Goal: Task Accomplishment & Management: Use online tool/utility

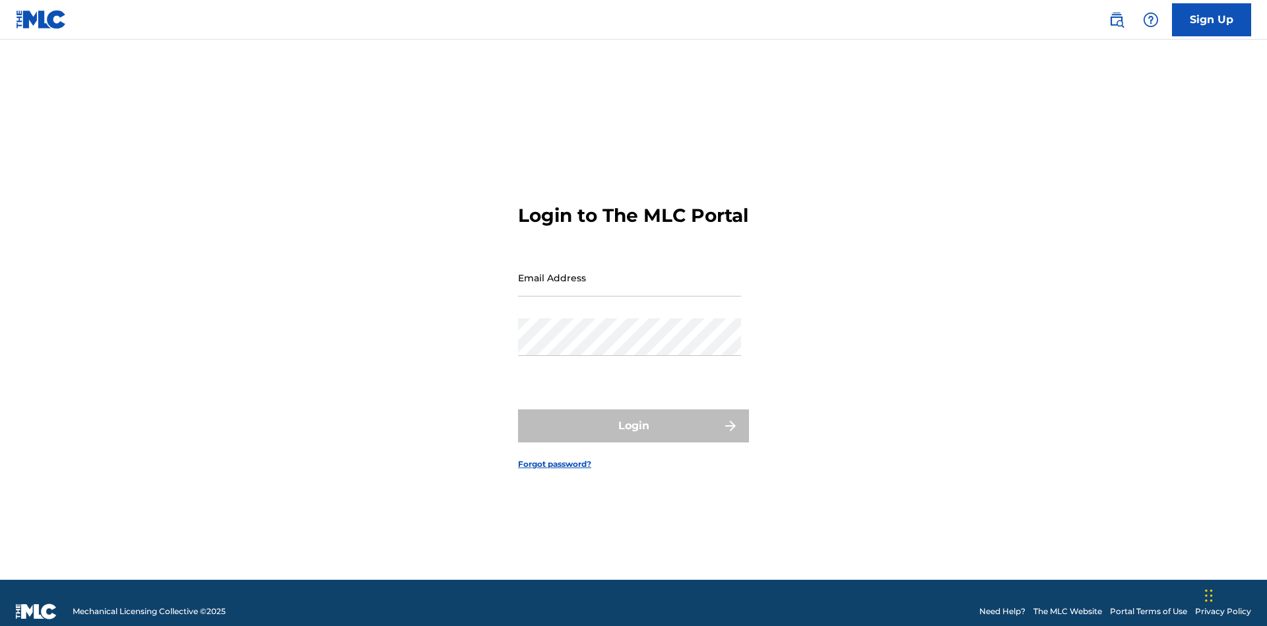
scroll to position [17, 0]
click at [630, 271] on input "Email Address" at bounding box center [629, 278] width 223 height 38
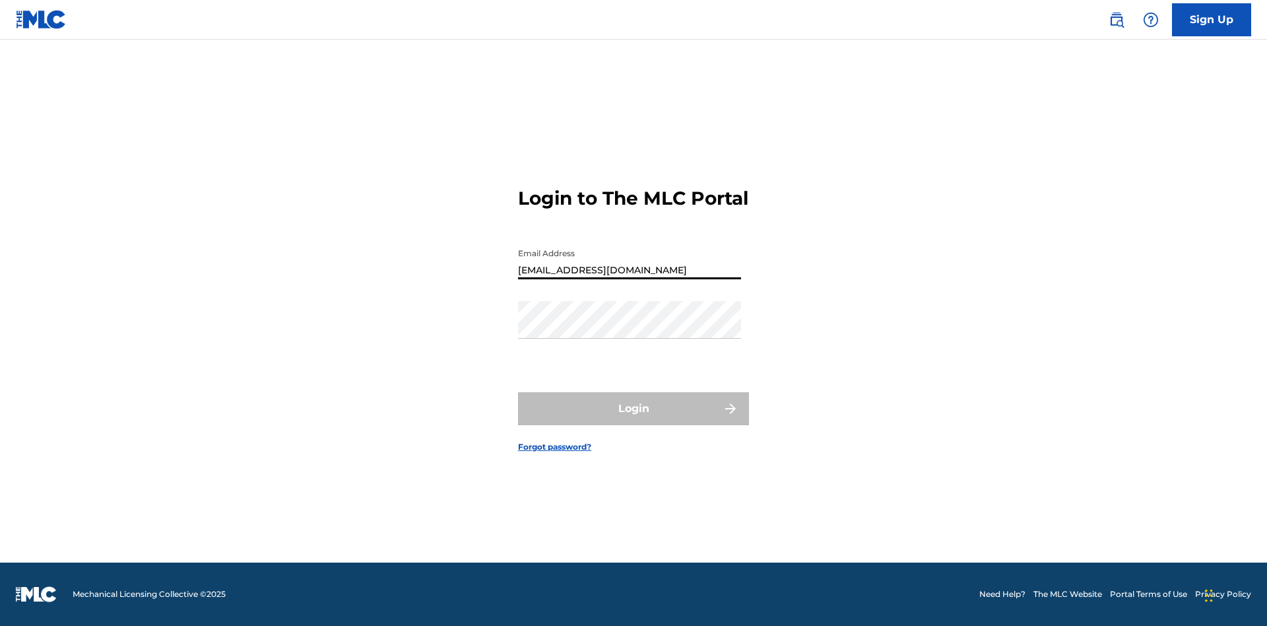
type input "[EMAIL_ADDRESS][DOMAIN_NAME]"
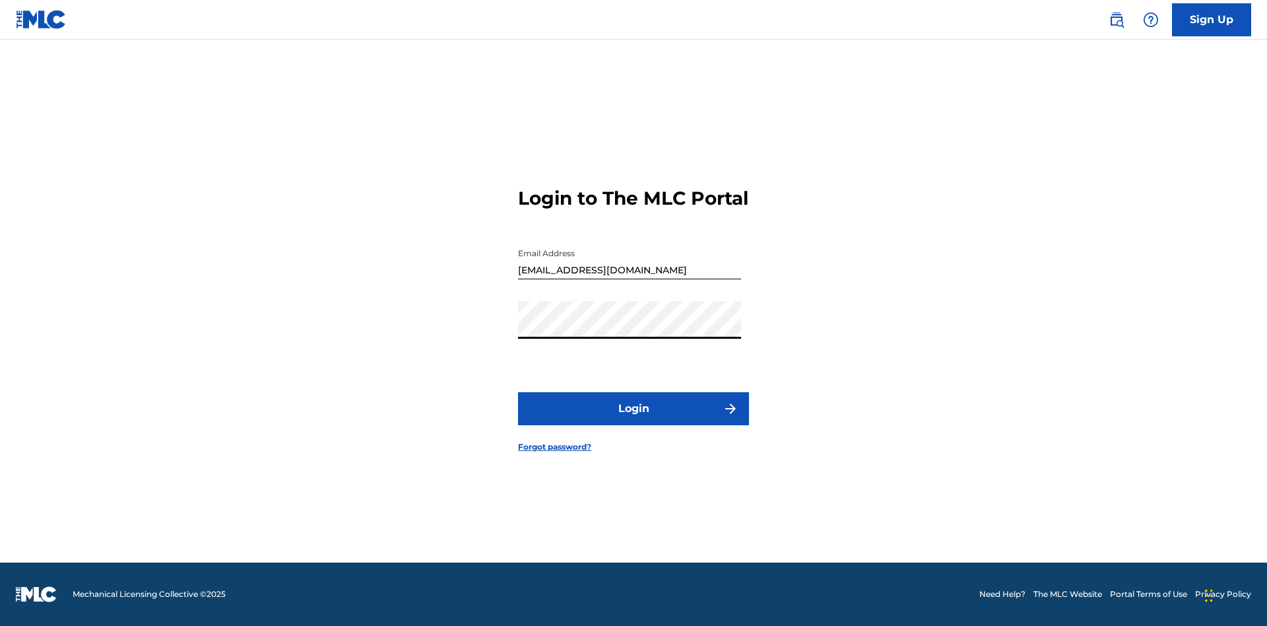
click at [634, 420] on button "Login" at bounding box center [633, 408] width 231 height 33
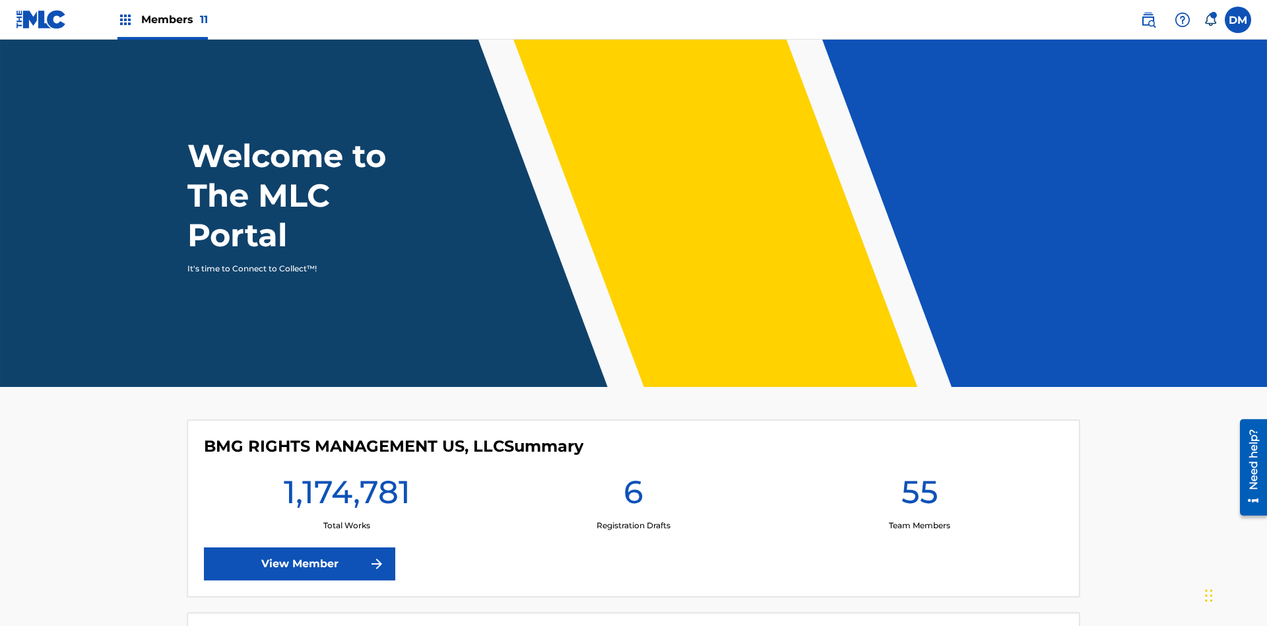
scroll to position [57, 0]
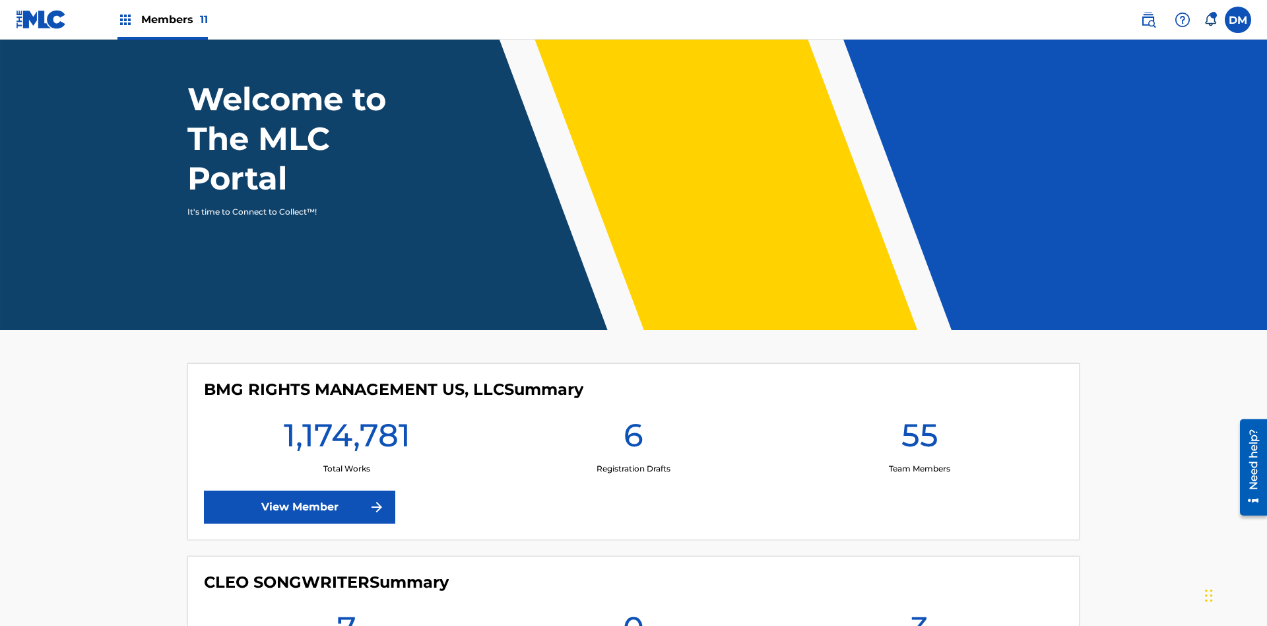
click at [162, 19] on span "Members 11" at bounding box center [174, 19] width 67 height 15
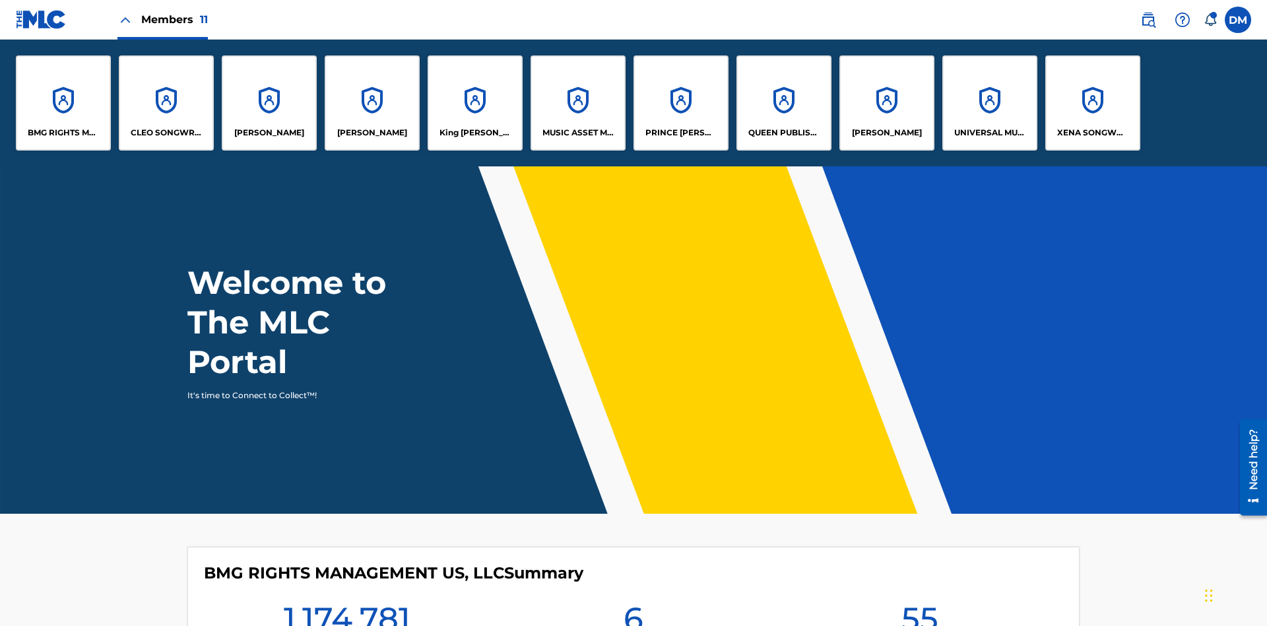
scroll to position [0, 0]
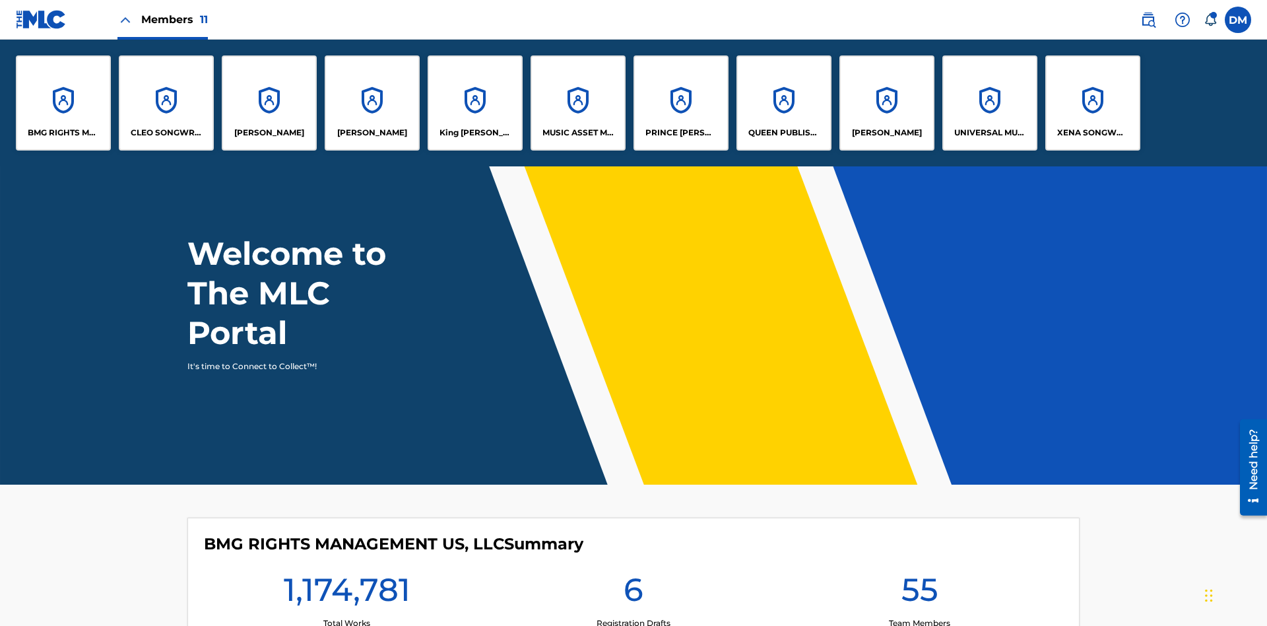
click at [372, 133] on p "EYAMA MCSINGER" at bounding box center [372, 133] width 70 height 12
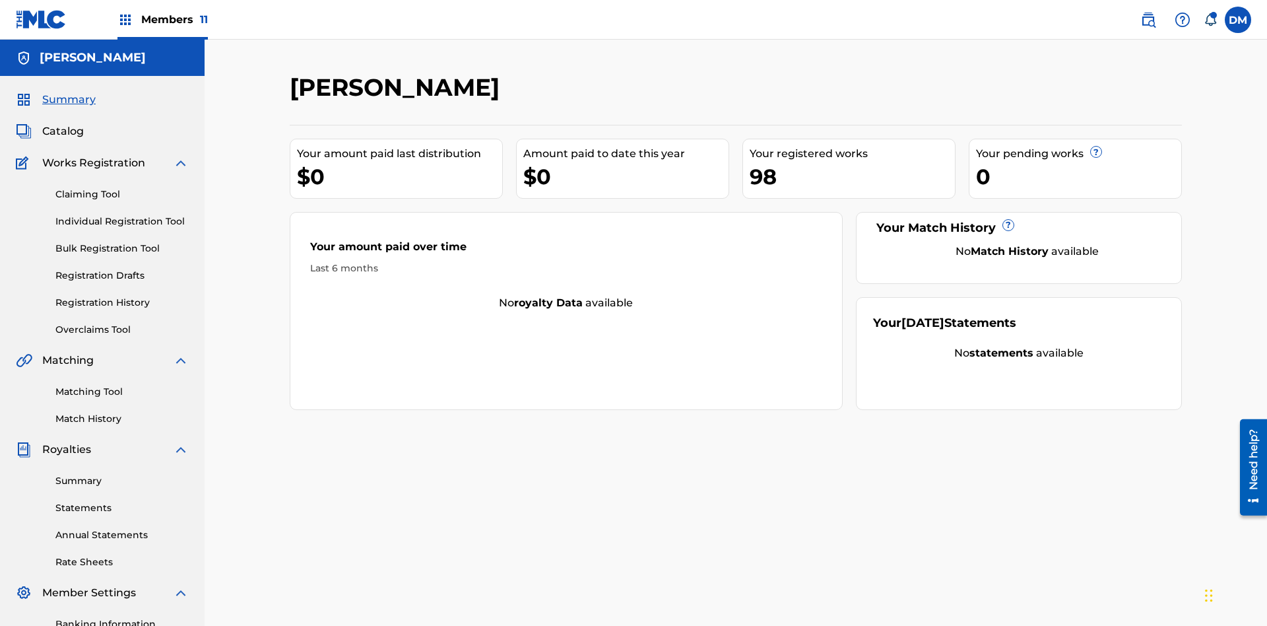
click at [122, 323] on link "Overclaims Tool" at bounding box center [121, 330] width 133 height 14
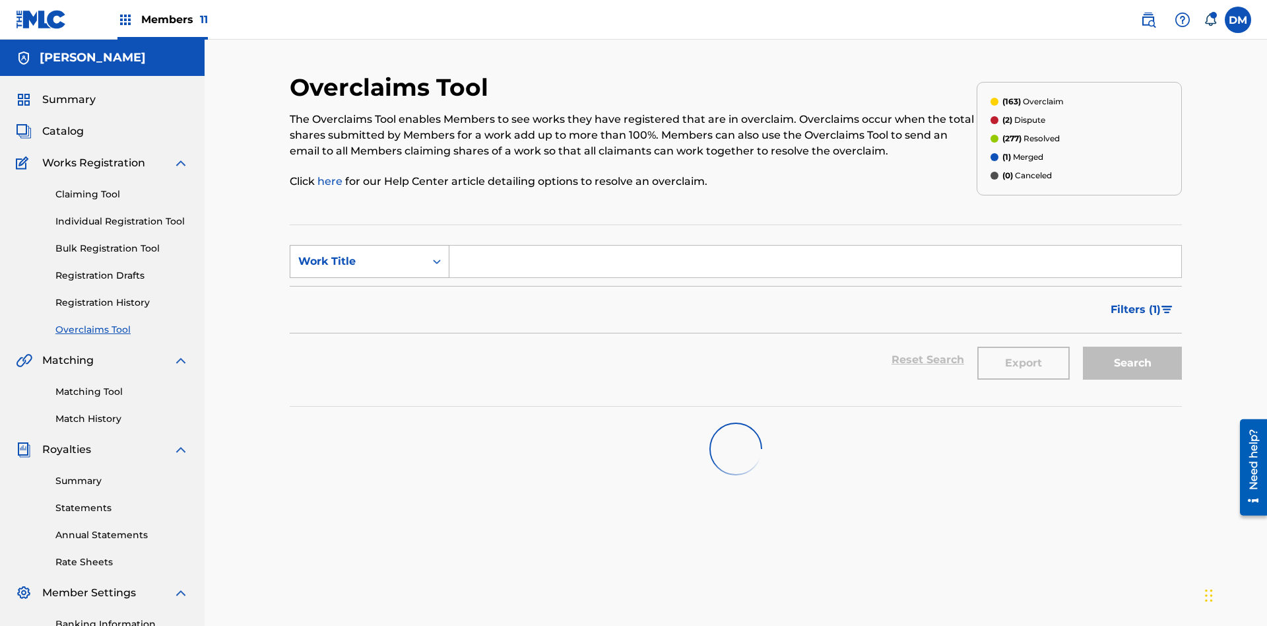
click at [358, 253] on div "Work Title" at bounding box center [357, 261] width 119 height 16
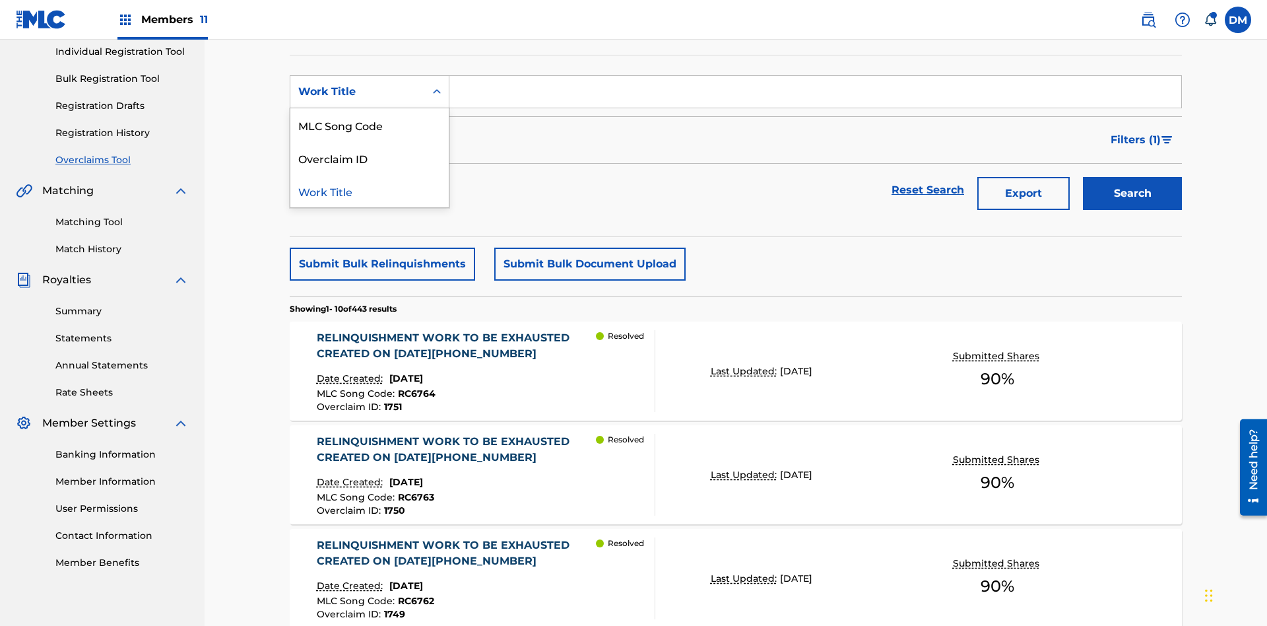
click at [370, 158] on div "Overclaim ID" at bounding box center [369, 157] width 158 height 33
click at [815, 95] on input "Search Form" at bounding box center [815, 92] width 732 height 32
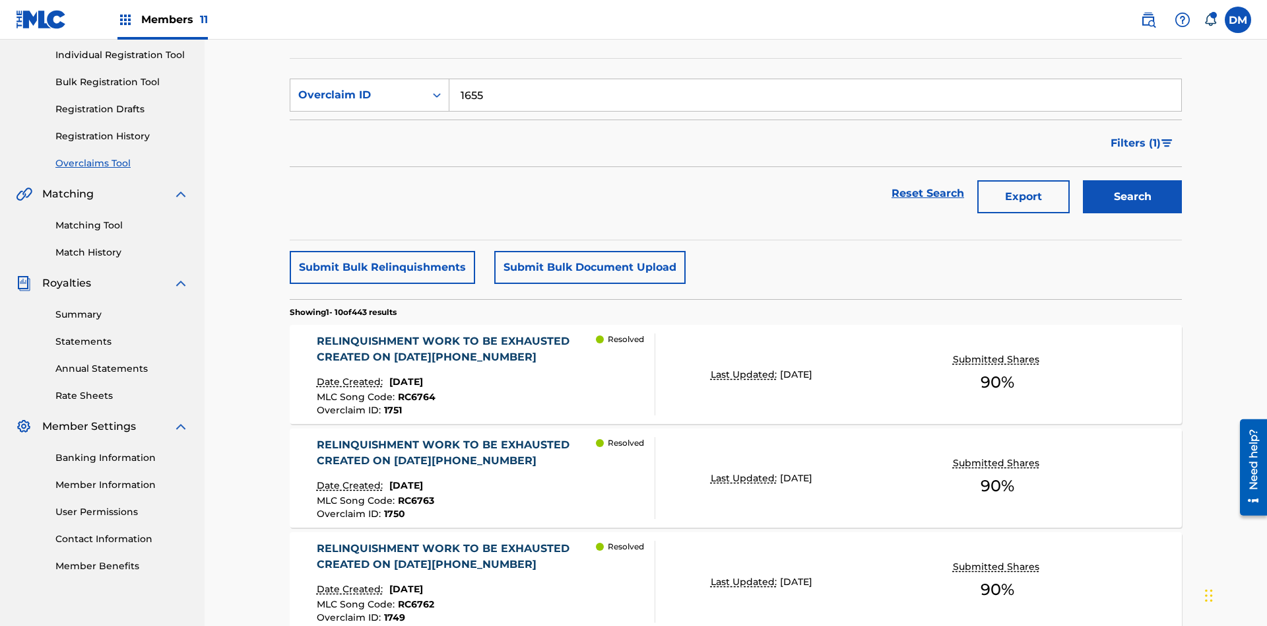
type input "1655"
click at [1133, 180] on button "Search" at bounding box center [1132, 196] width 99 height 33
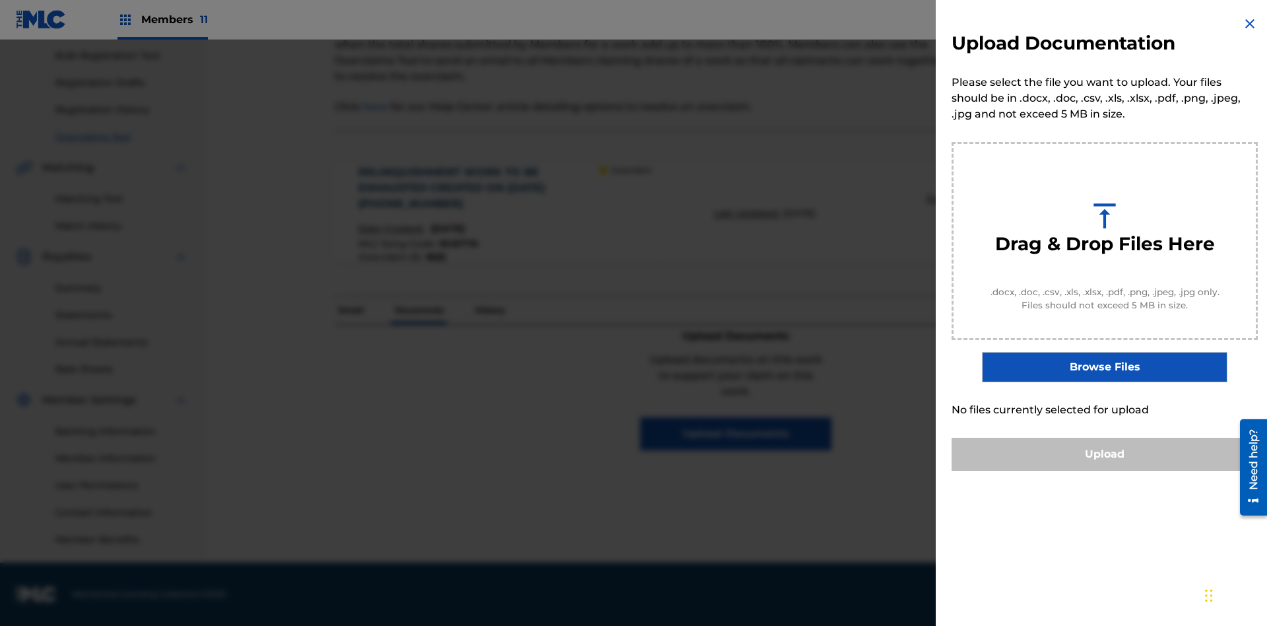
scroll to position [145, 0]
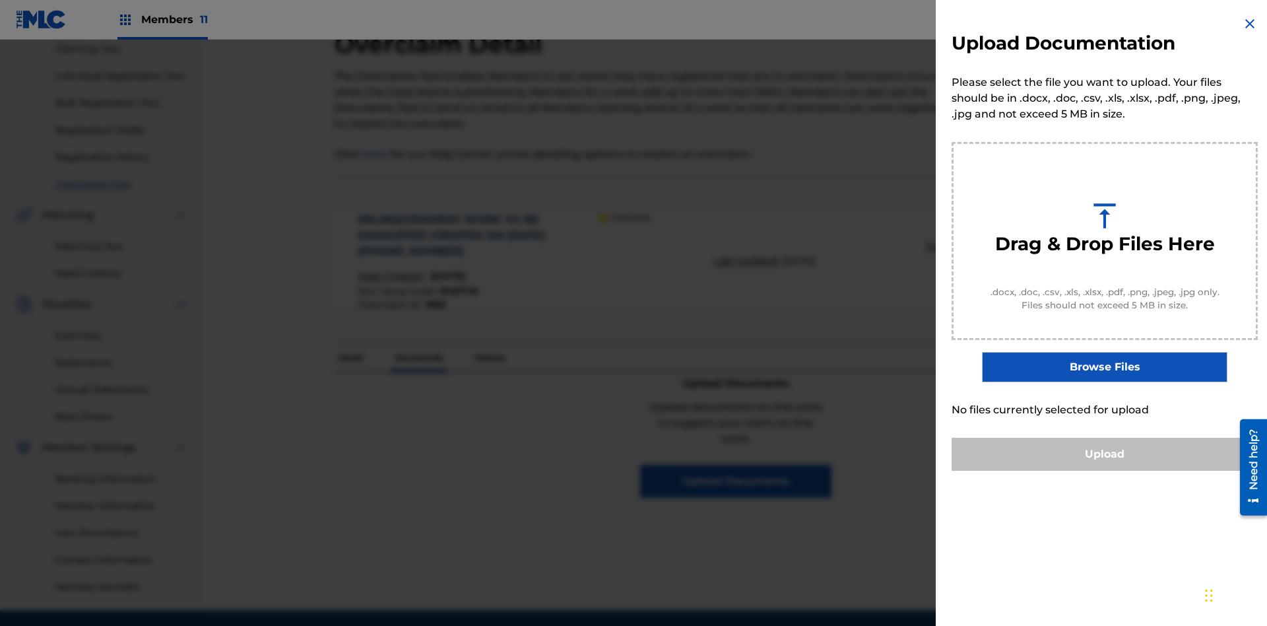
click at [1105, 471] on button "Upload" at bounding box center [1105, 454] width 306 height 33
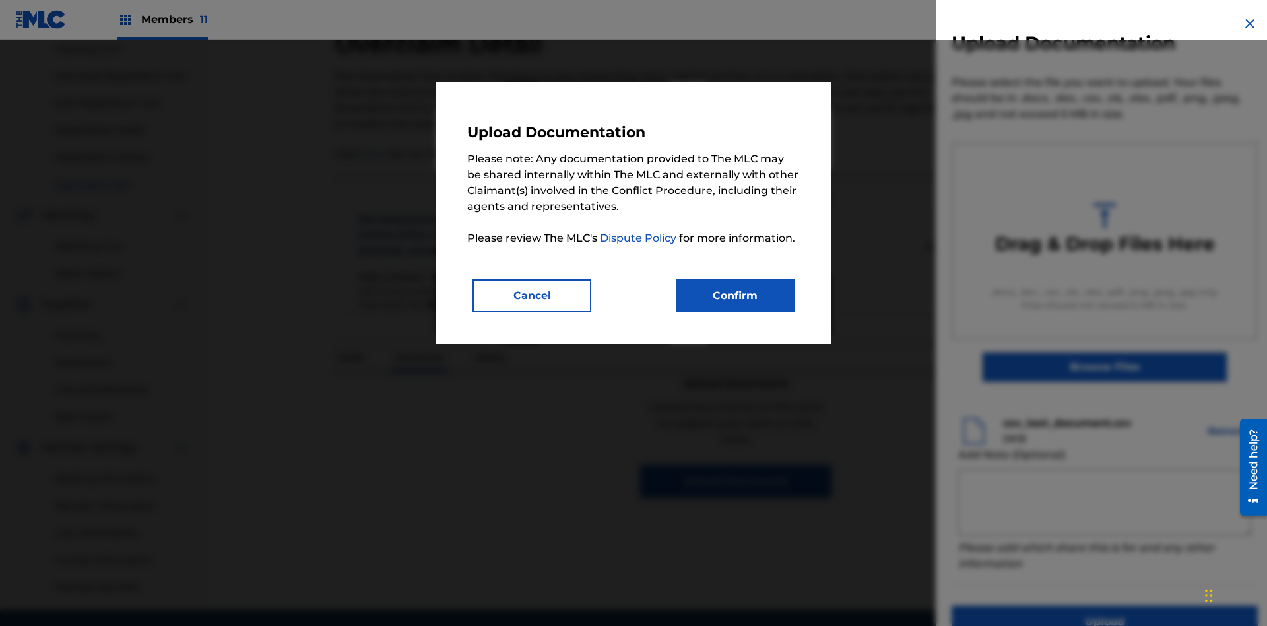
click at [735, 295] on button "Confirm" at bounding box center [735, 295] width 119 height 33
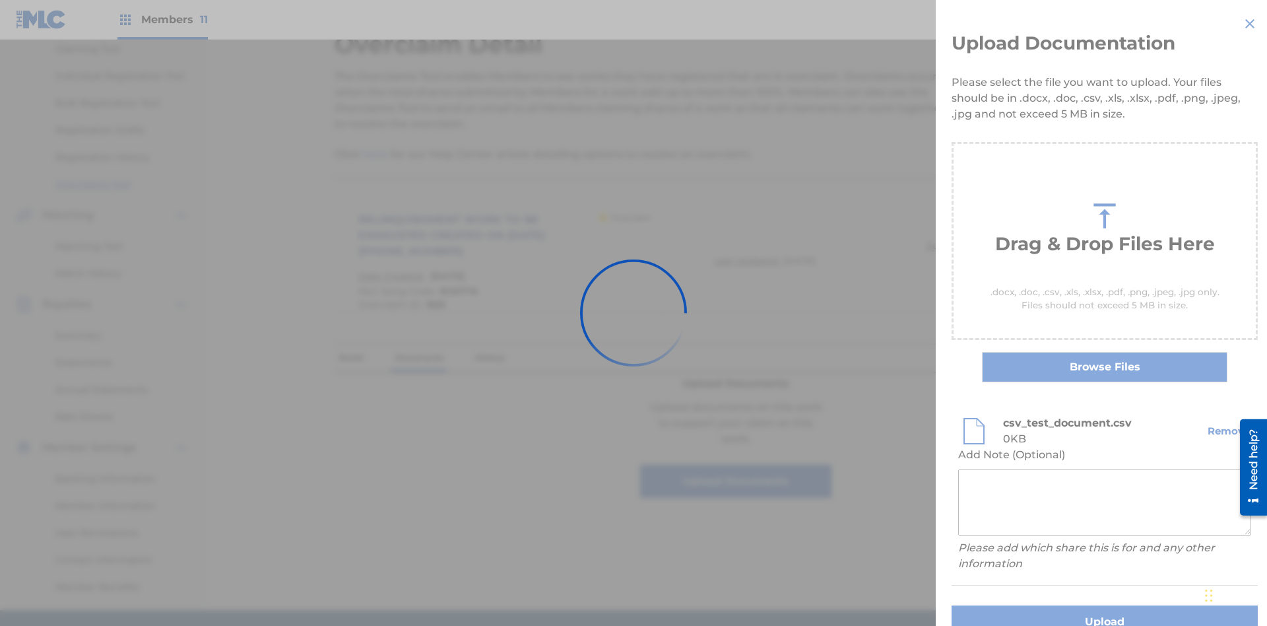
click at [1026, 605] on button "Upload" at bounding box center [1105, 621] width 306 height 33
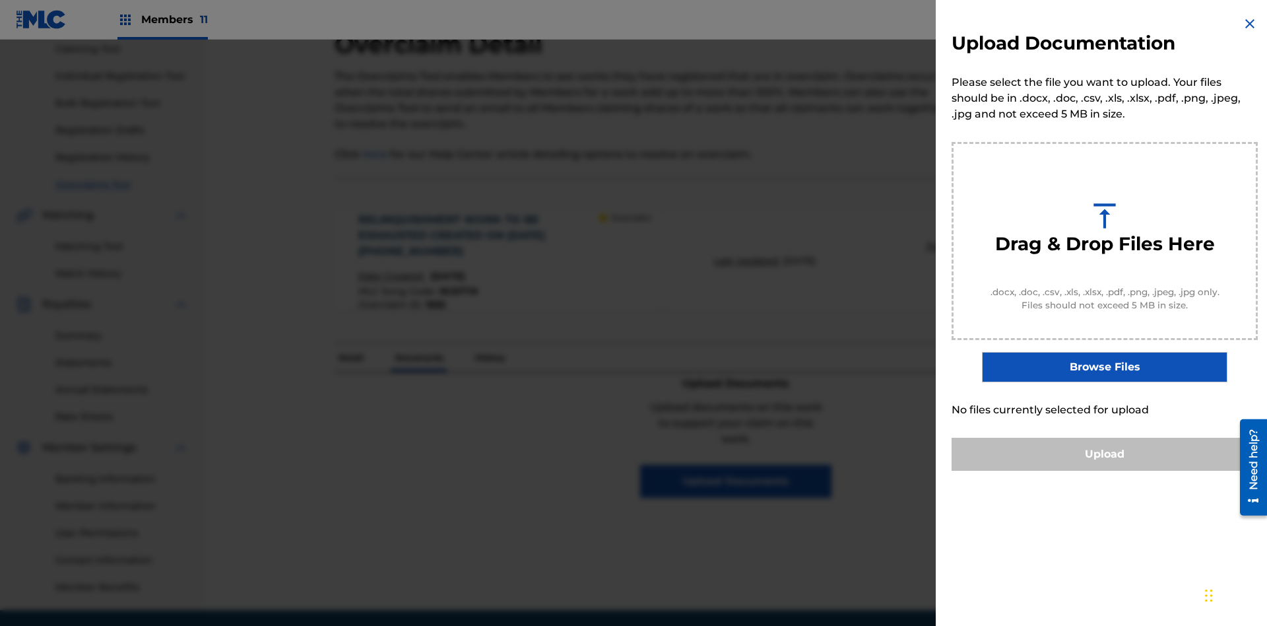
click at [1105, 471] on button "Upload" at bounding box center [1105, 454] width 306 height 33
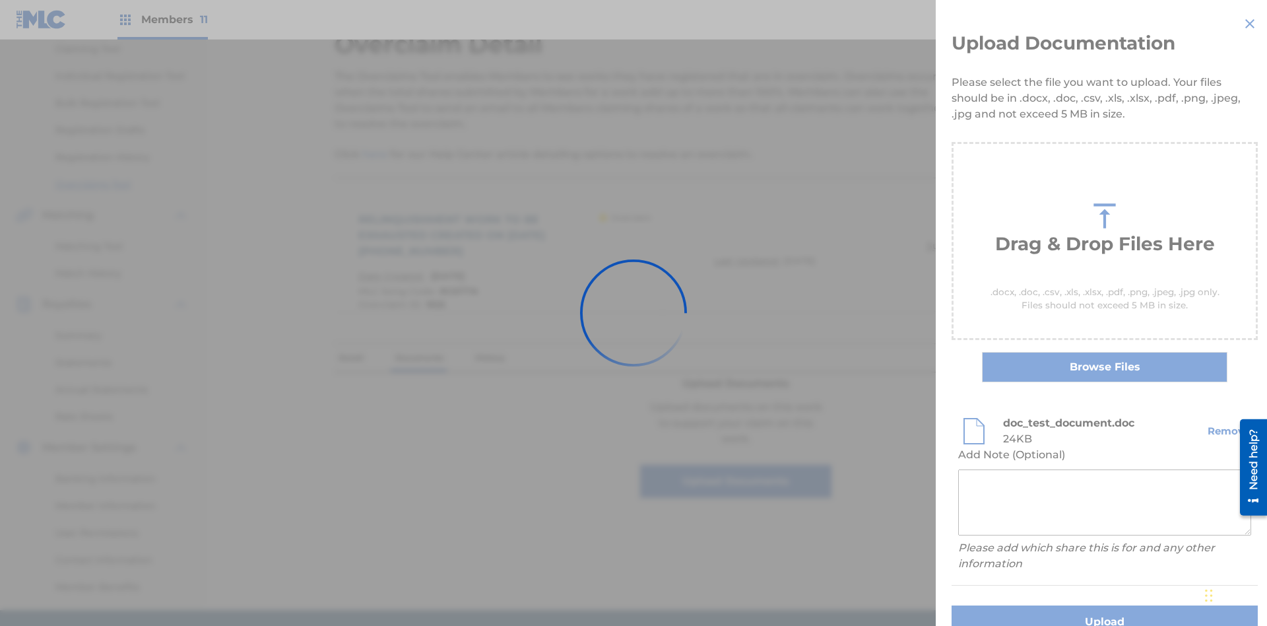
click at [1026, 605] on button "Upload" at bounding box center [1105, 621] width 306 height 33
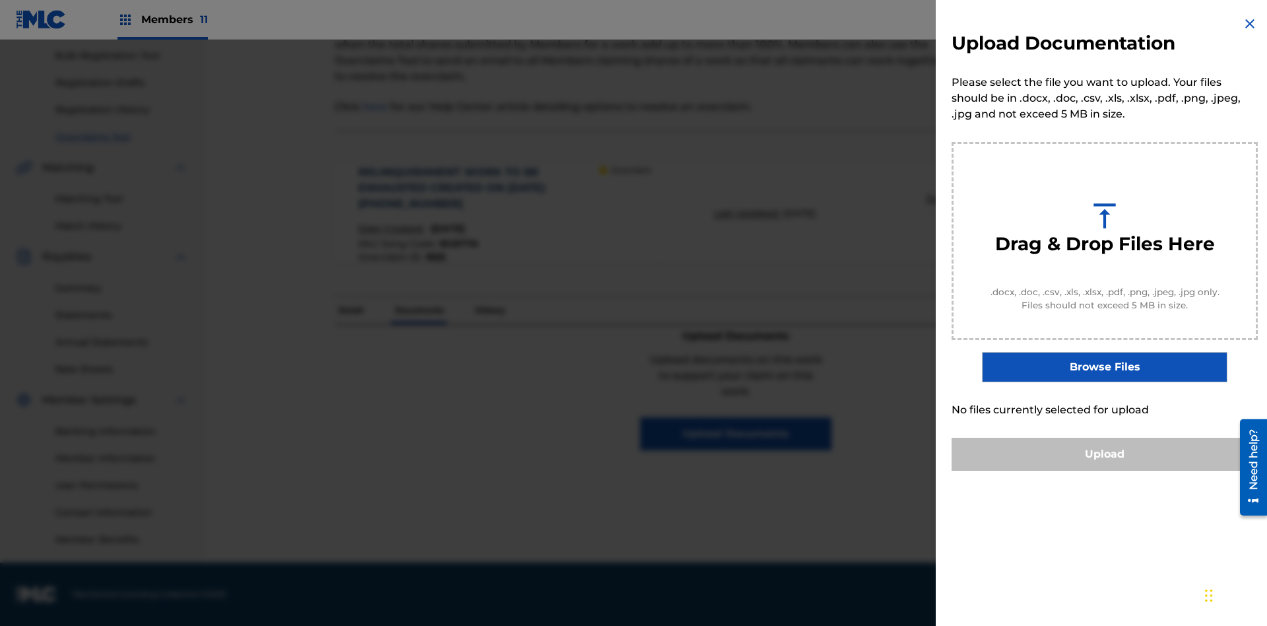
scroll to position [0, 0]
click at [1105, 471] on button "Upload" at bounding box center [1105, 454] width 306 height 33
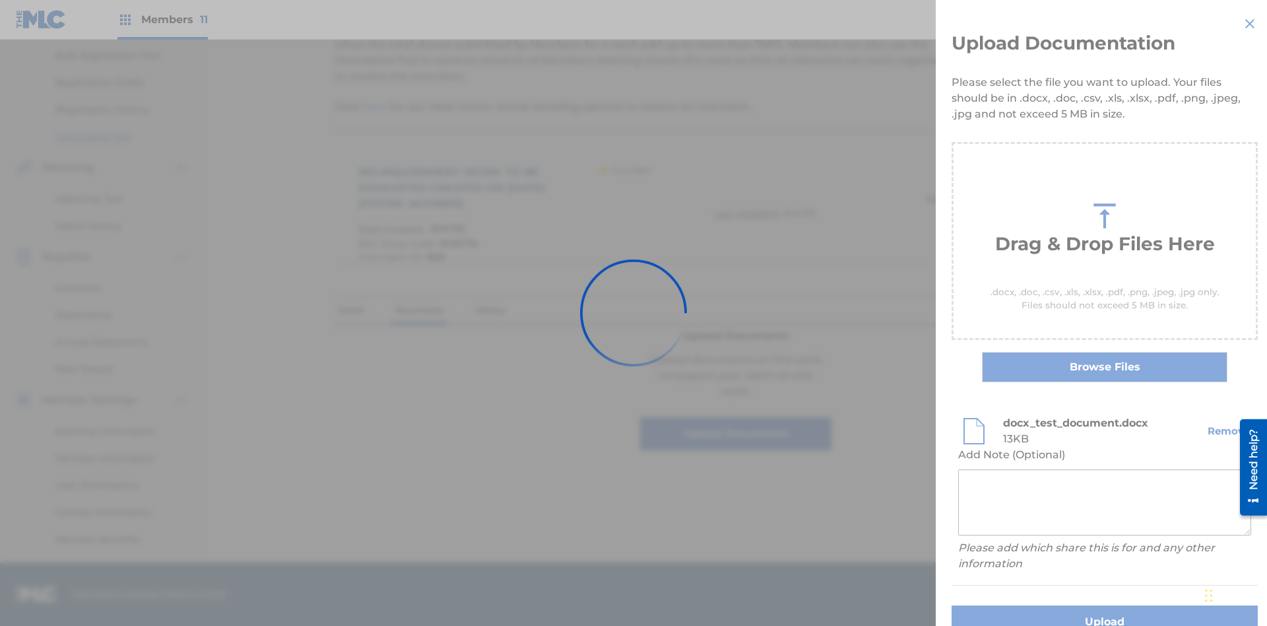
click at [1026, 605] on button "Upload" at bounding box center [1105, 621] width 306 height 33
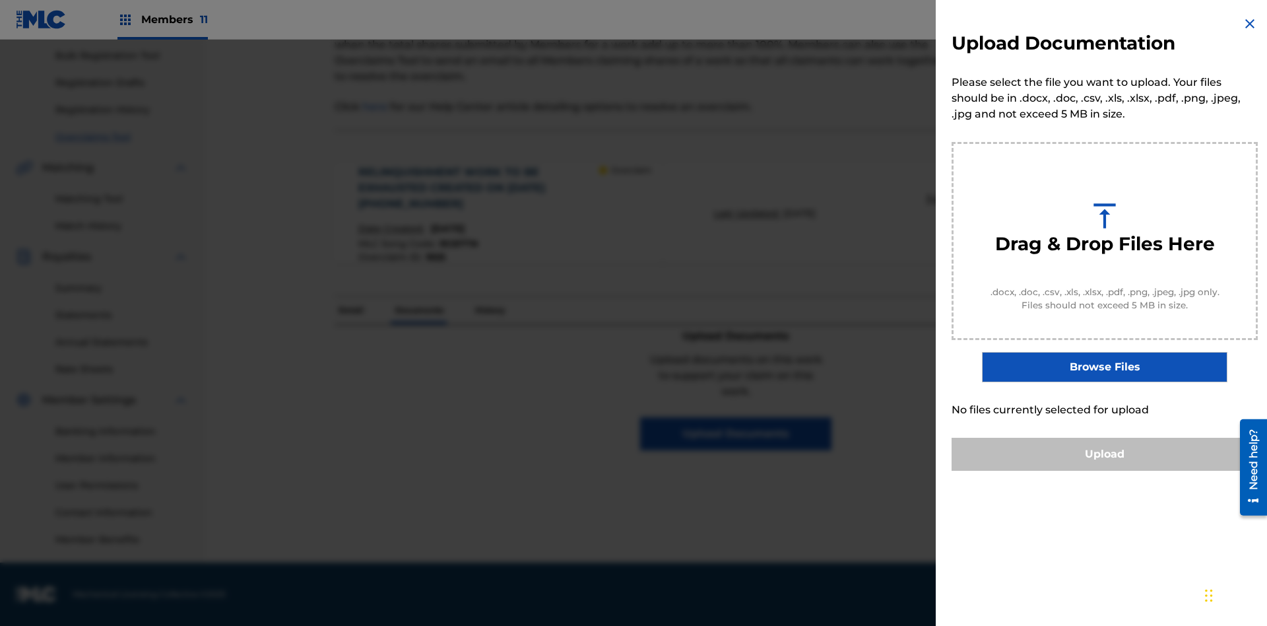
click at [1105, 471] on button "Upload" at bounding box center [1105, 454] width 306 height 33
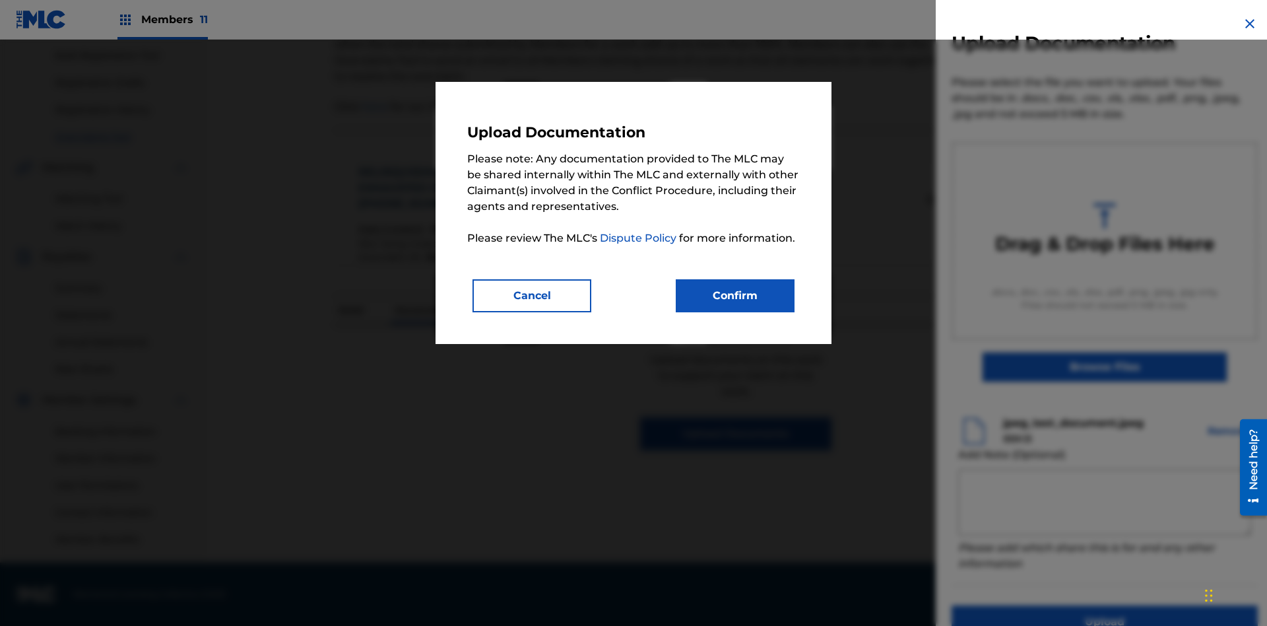
click at [735, 295] on button "Confirm" at bounding box center [735, 295] width 119 height 33
click at [1026, 605] on button "Upload" at bounding box center [1105, 621] width 306 height 33
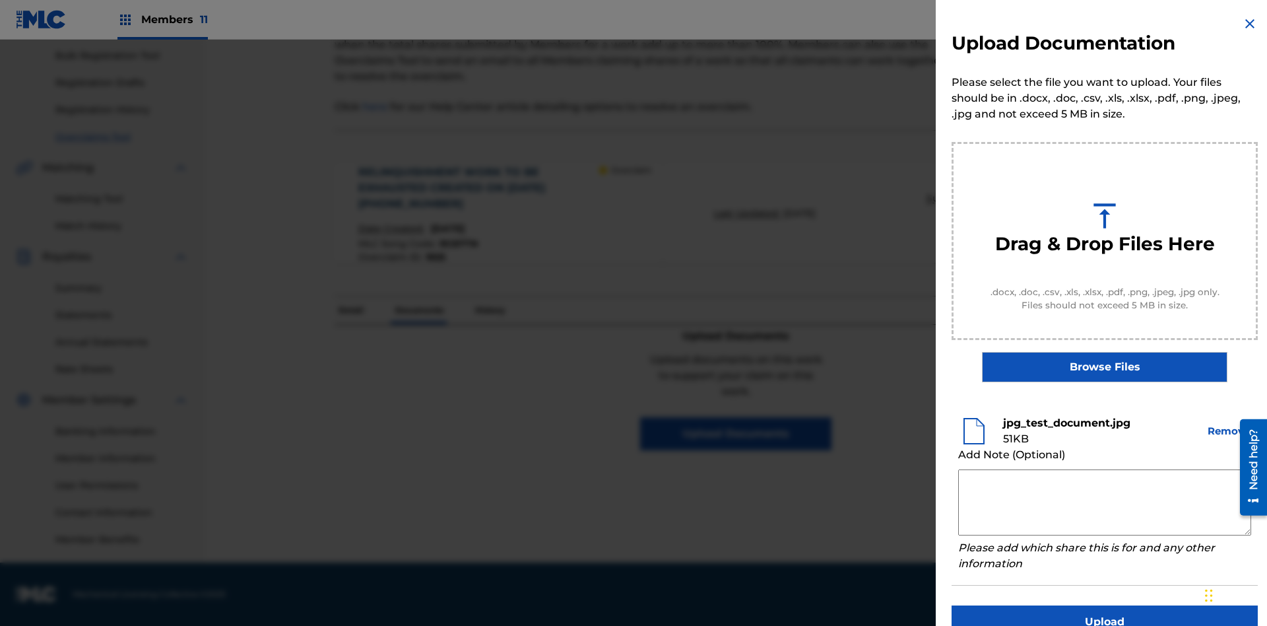
click at [1105, 605] on button "Upload" at bounding box center [1105, 621] width 306 height 33
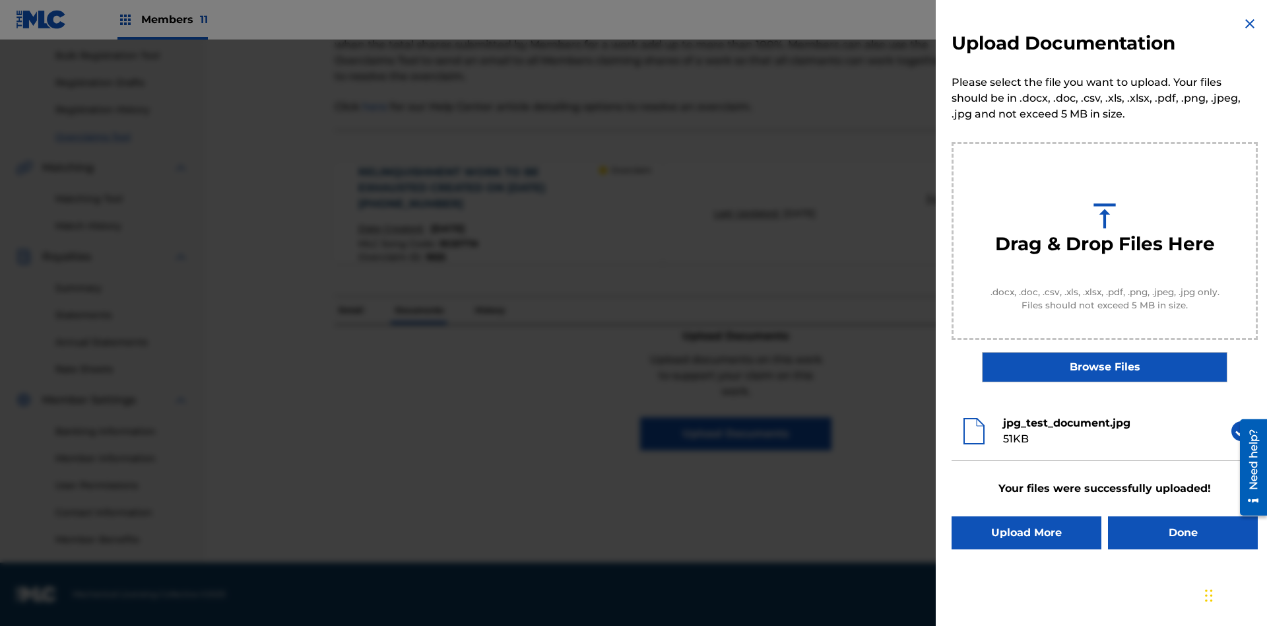
click at [1026, 533] on button "Upload More" at bounding box center [1027, 532] width 150 height 33
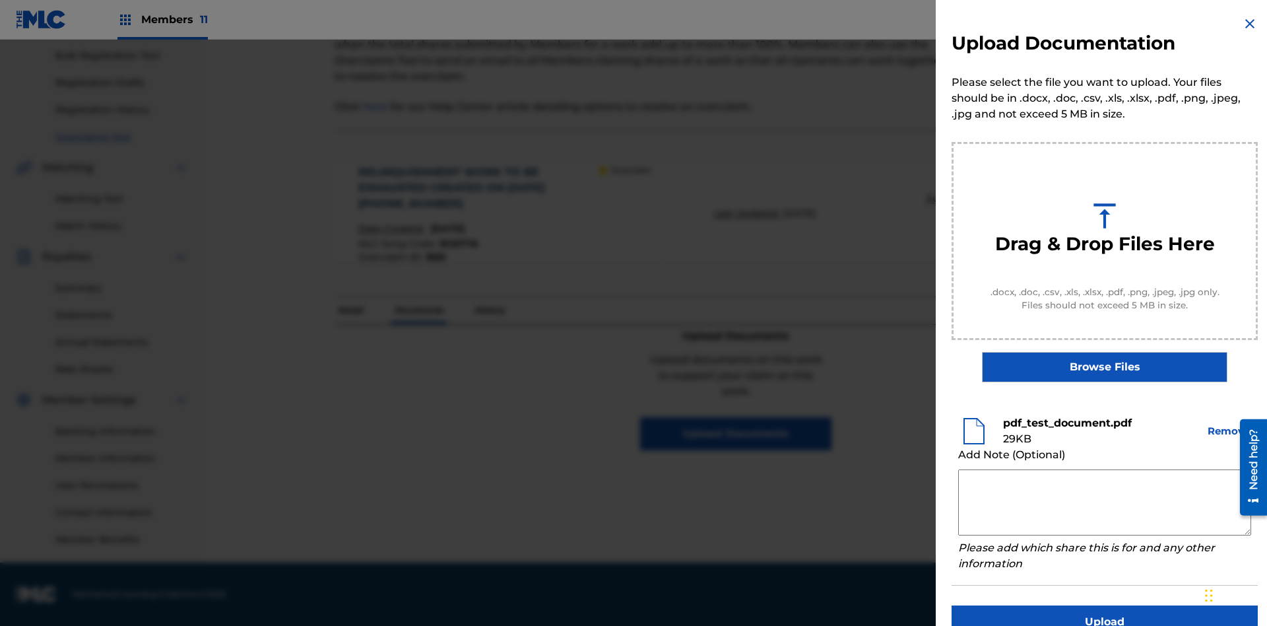
click at [1105, 605] on button "Upload" at bounding box center [1105, 621] width 306 height 33
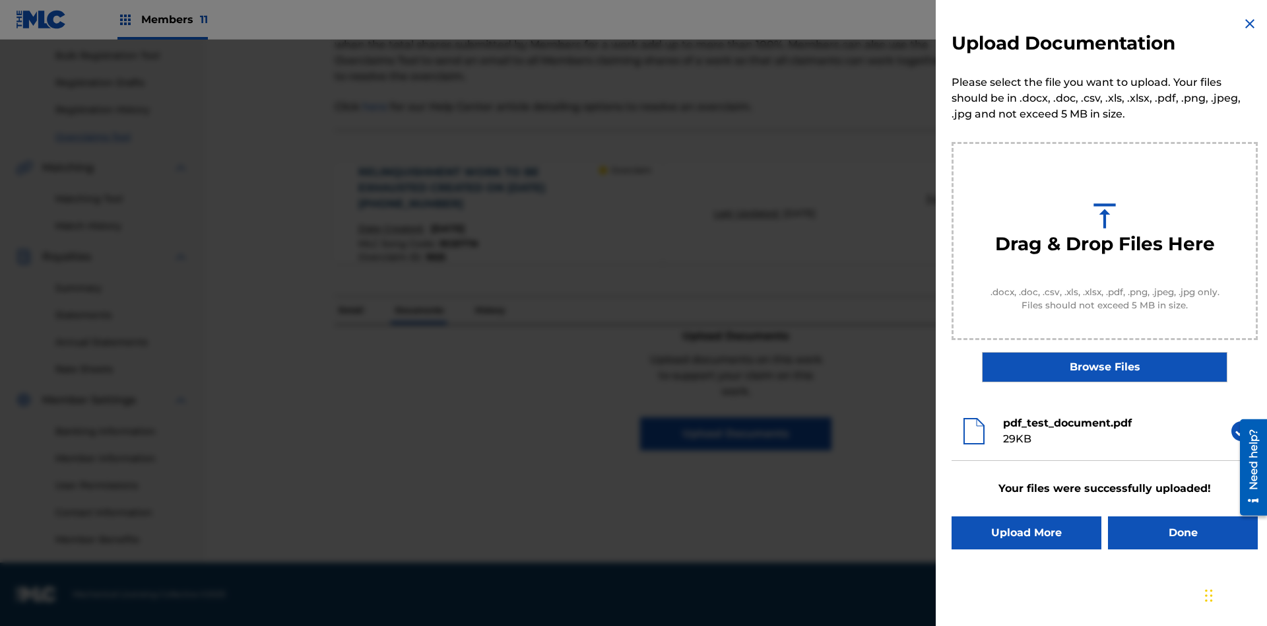
click at [1026, 533] on button "Upload More" at bounding box center [1027, 532] width 150 height 33
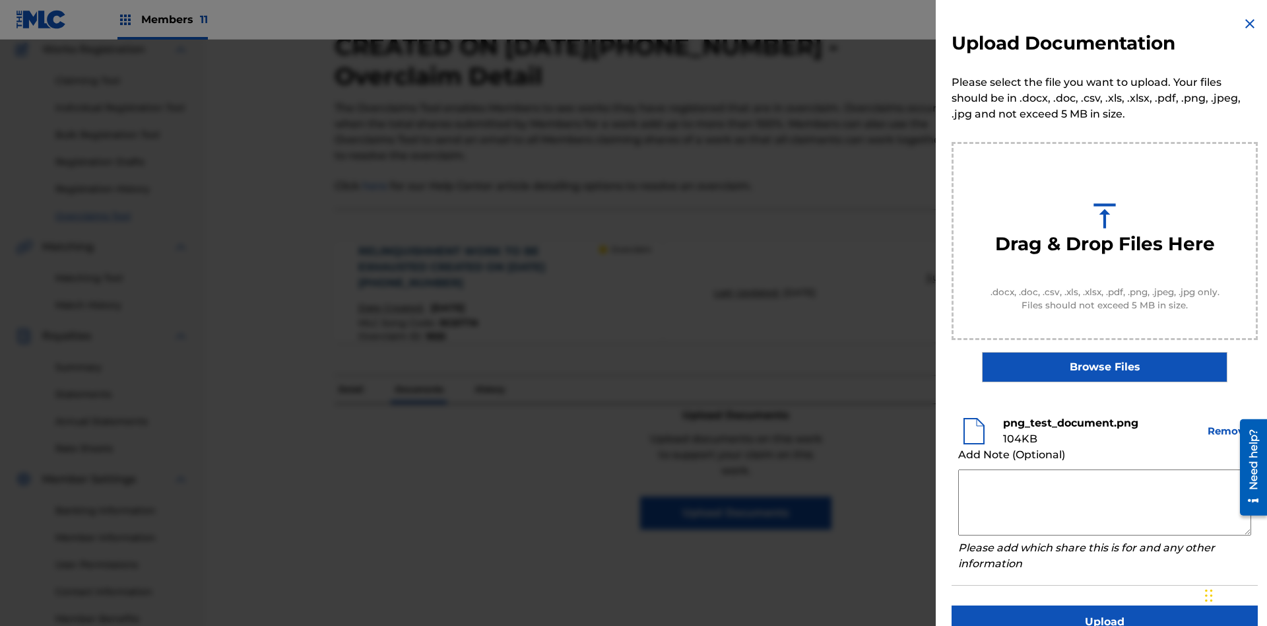
scroll to position [26, 0]
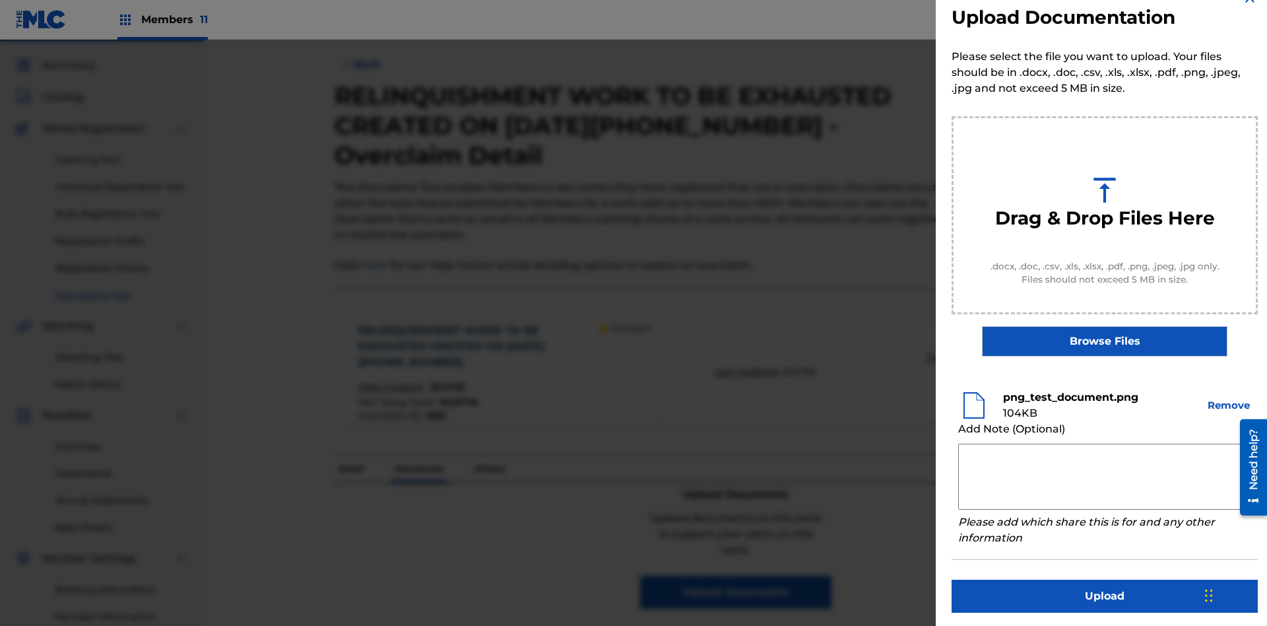
click at [1105, 593] on button "Upload" at bounding box center [1105, 596] width 306 height 33
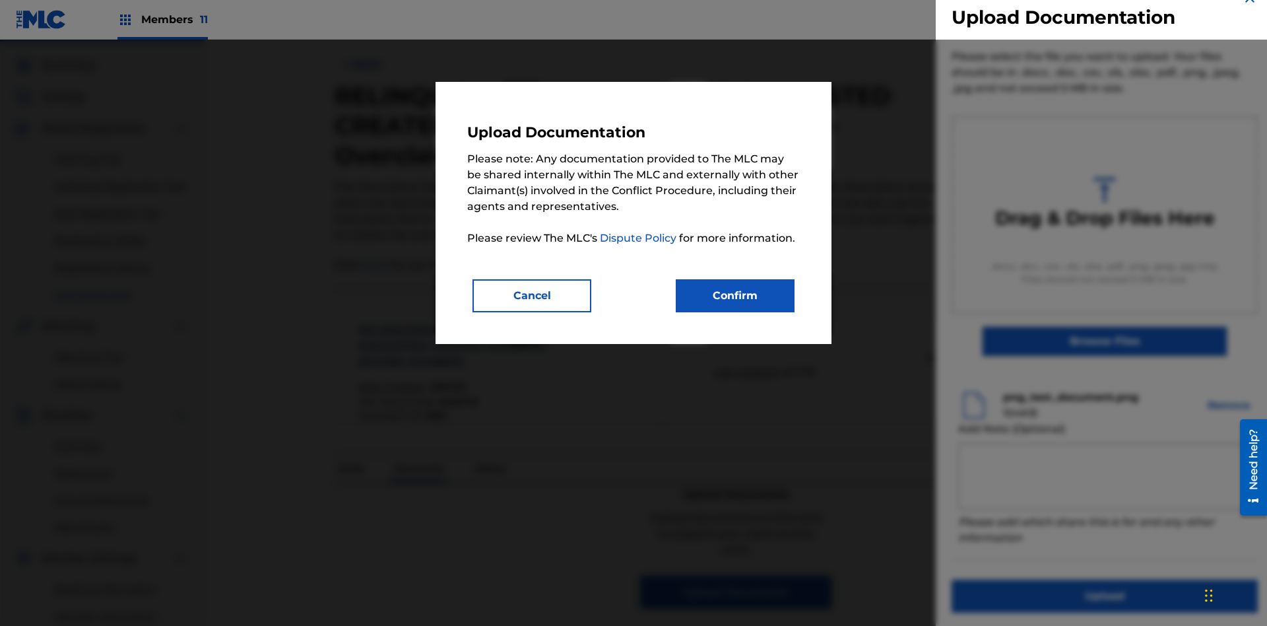
scroll to position [193, 0]
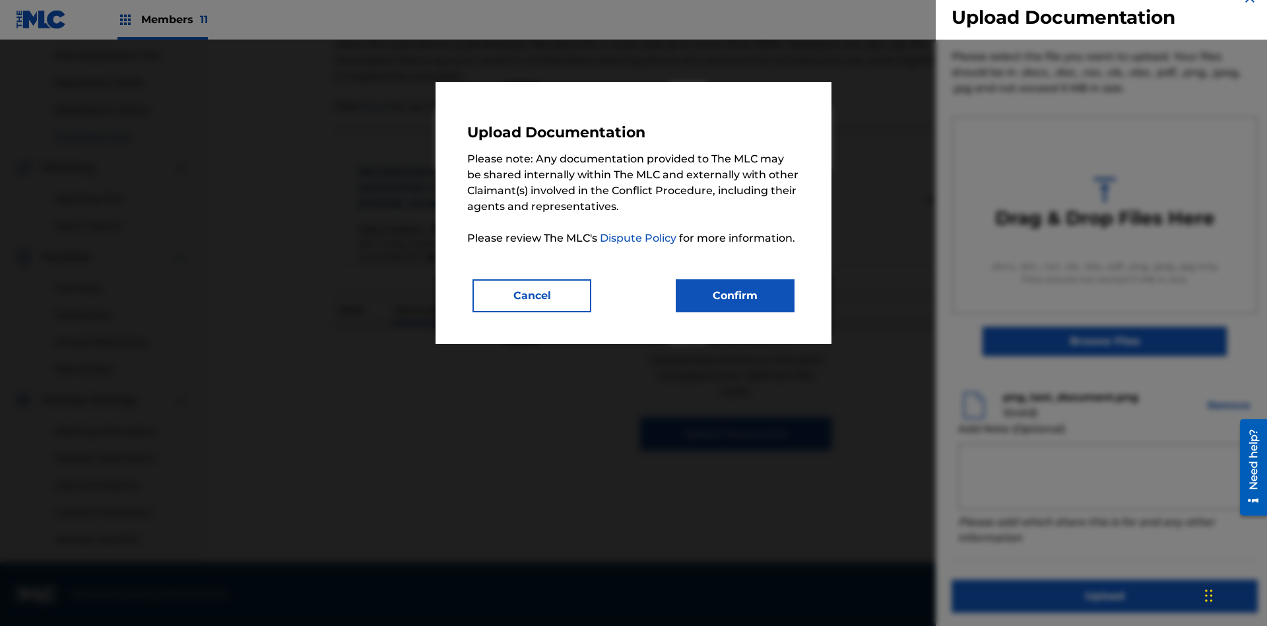
click at [735, 295] on button "Confirm" at bounding box center [735, 295] width 119 height 33
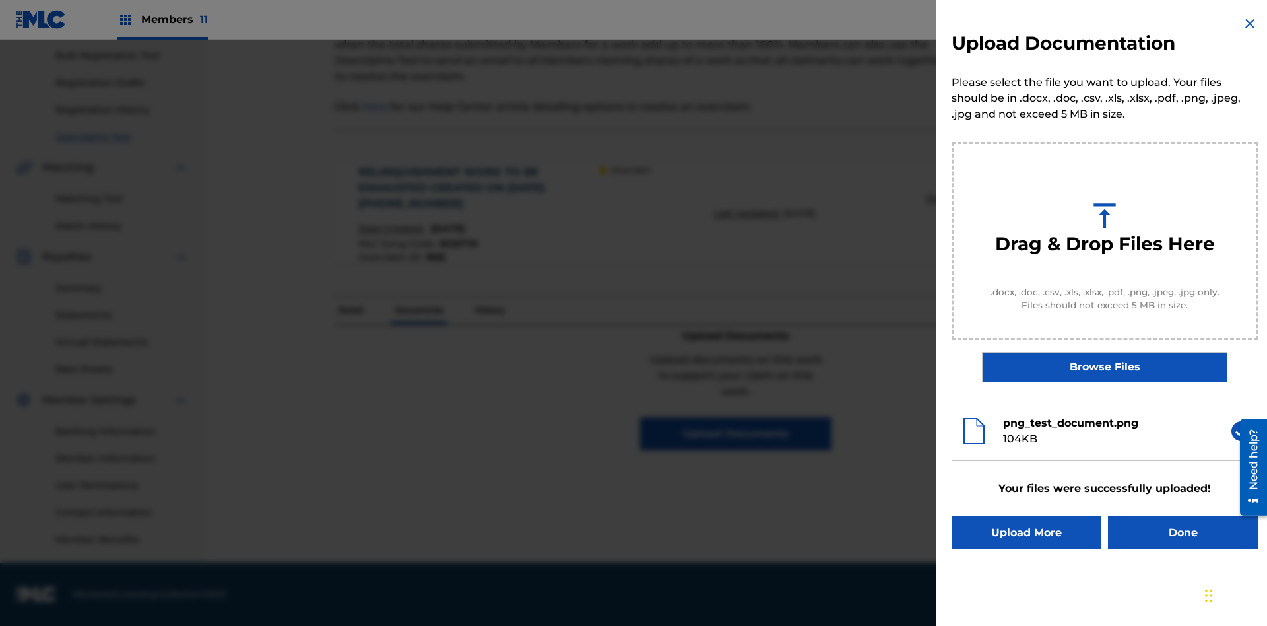
scroll to position [0, 0]
click at [1026, 533] on button "Upload More" at bounding box center [1027, 532] width 150 height 33
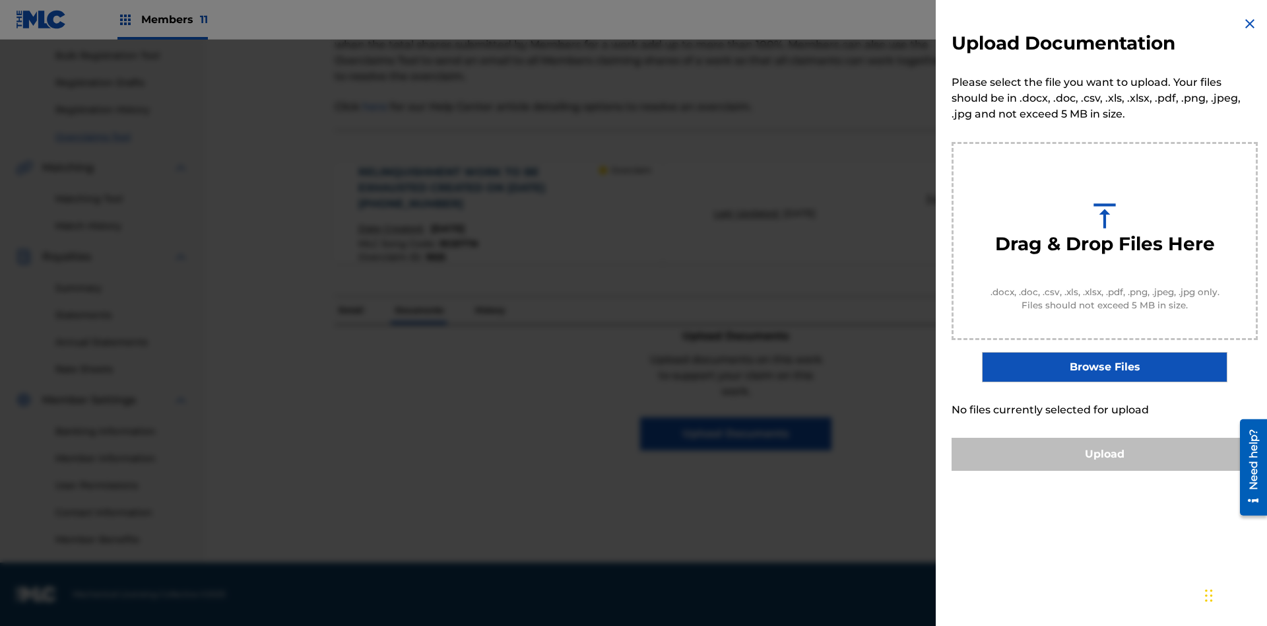
click at [1105, 471] on button "Upload" at bounding box center [1105, 454] width 306 height 33
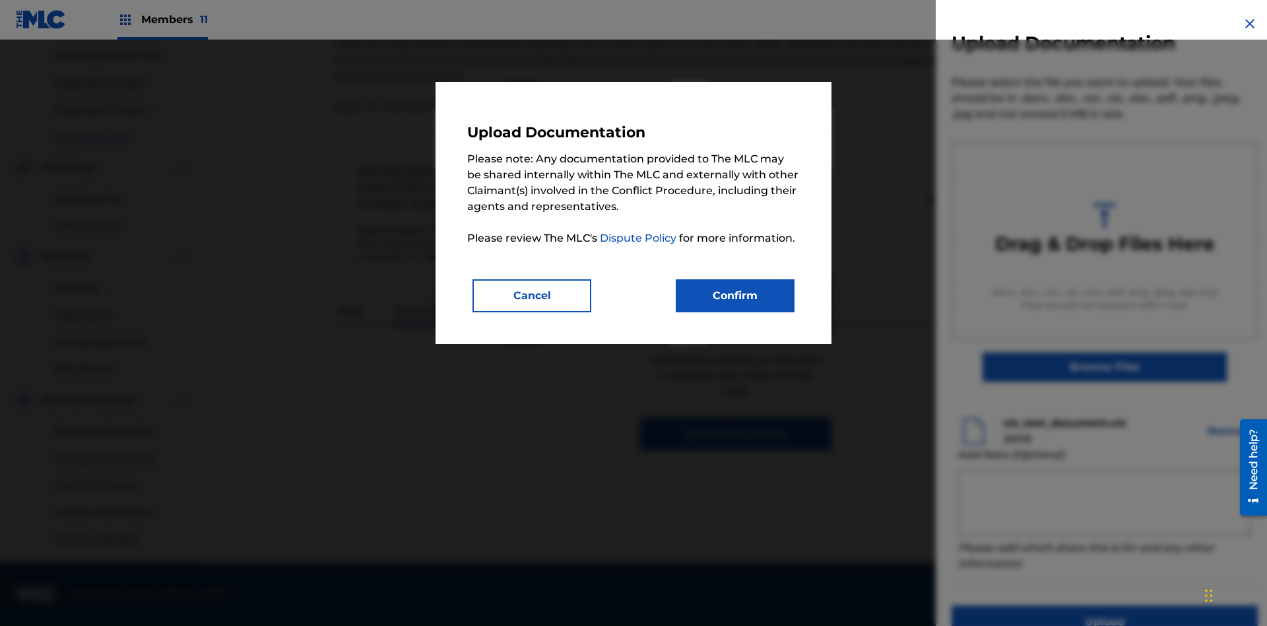
click at [735, 295] on button "Confirm" at bounding box center [735, 295] width 119 height 33
click at [1026, 605] on button "Upload" at bounding box center [1105, 621] width 306 height 33
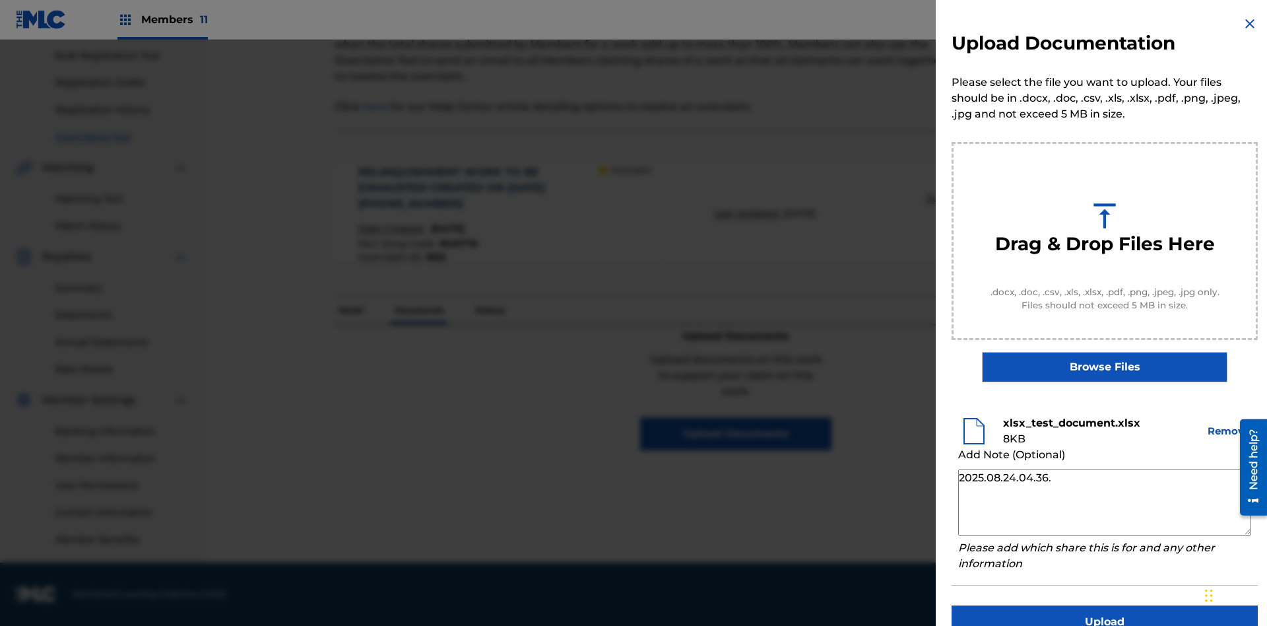
type textarea "2025.08.24.04.36.12"
click at [1105, 605] on button "Upload" at bounding box center [1105, 621] width 306 height 33
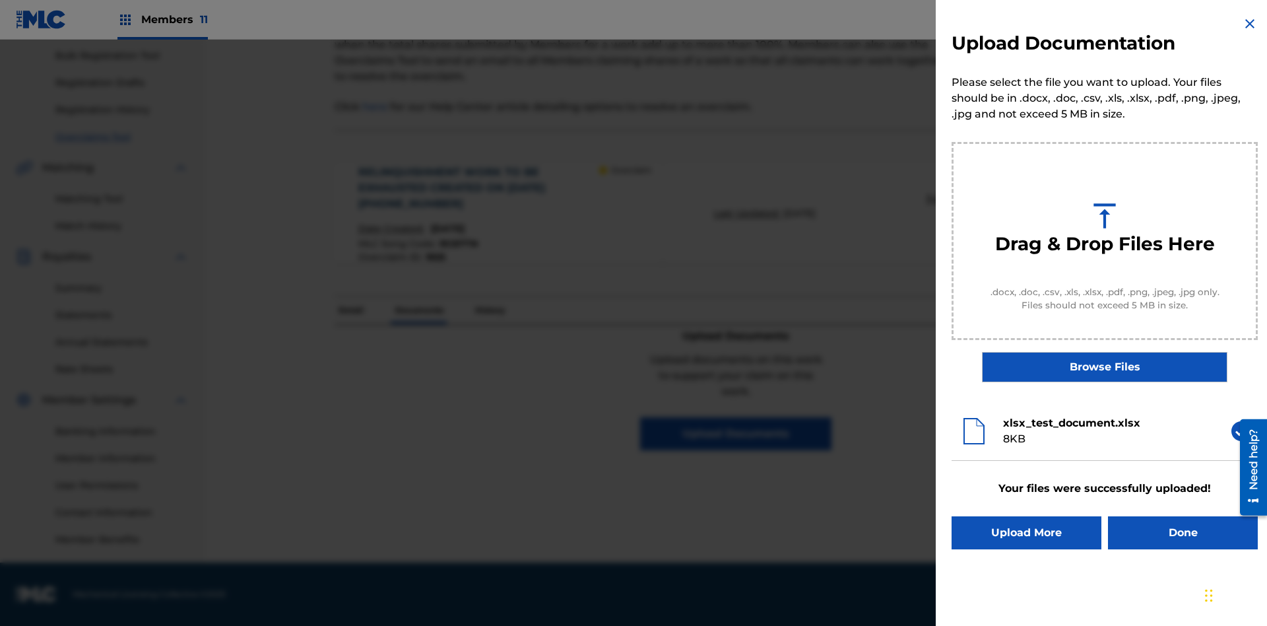
click at [1183, 533] on button "Done" at bounding box center [1183, 532] width 150 height 33
click at [418, 296] on p "Documents" at bounding box center [419, 310] width 56 height 28
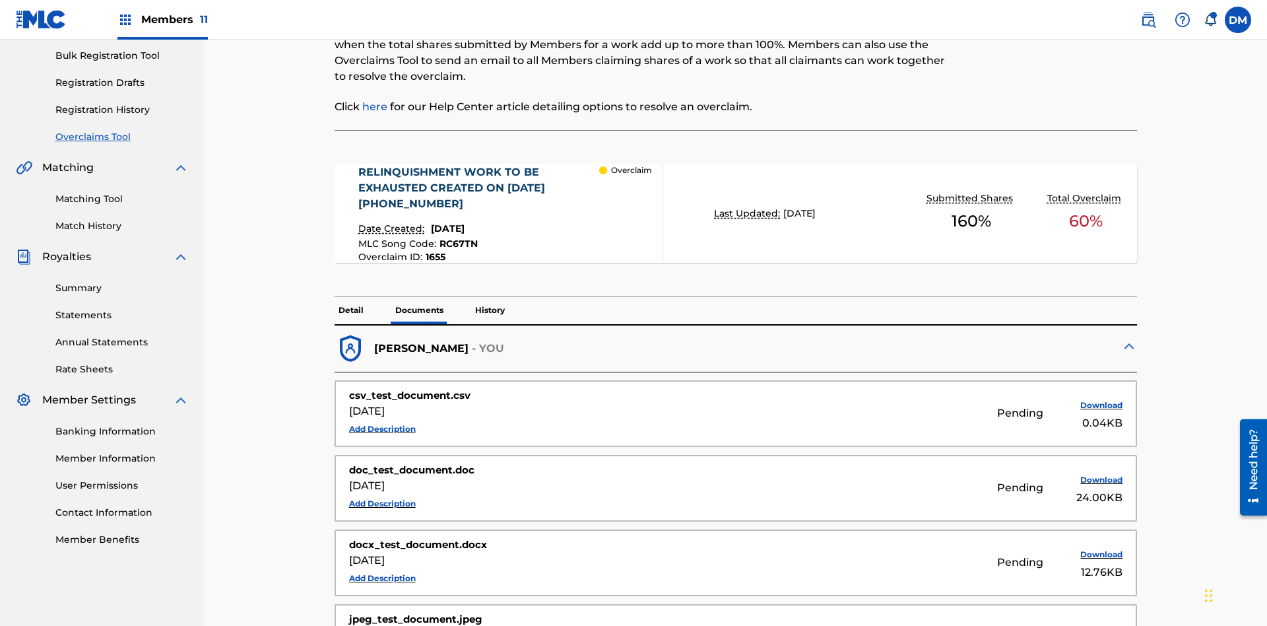
click at [382, 419] on button "Add Description" at bounding box center [382, 429] width 67 height 20
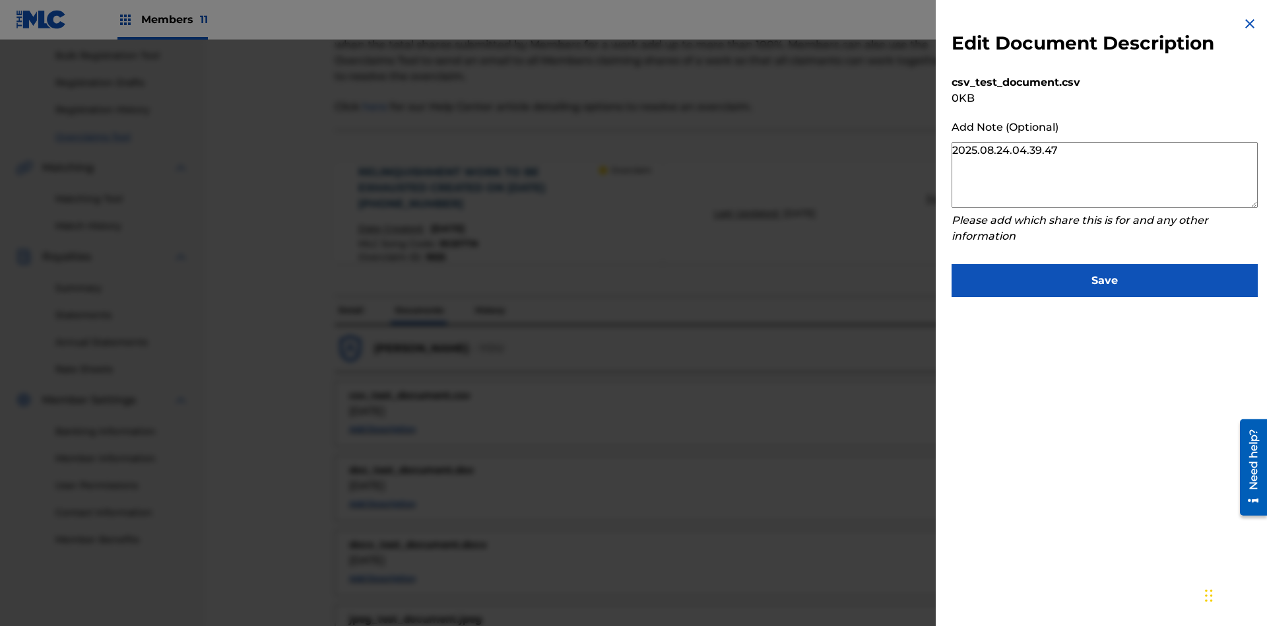
click at [1105, 277] on button "Save" at bounding box center [1105, 280] width 306 height 33
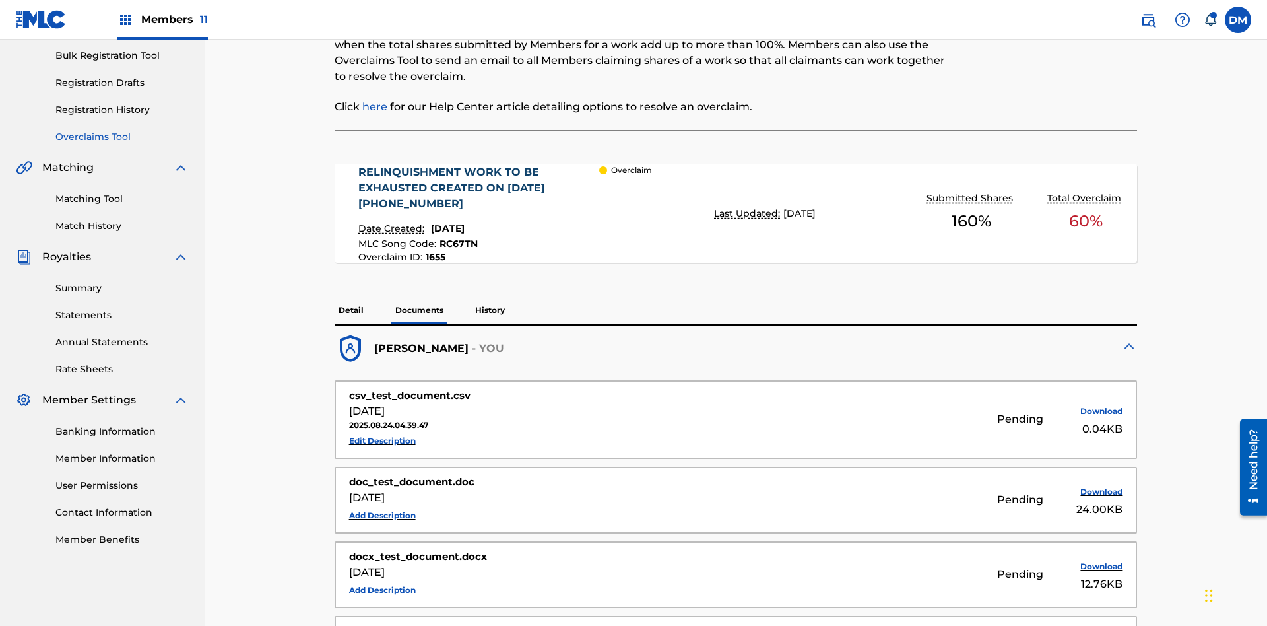
click at [382, 431] on button "Edit Description" at bounding box center [382, 441] width 67 height 20
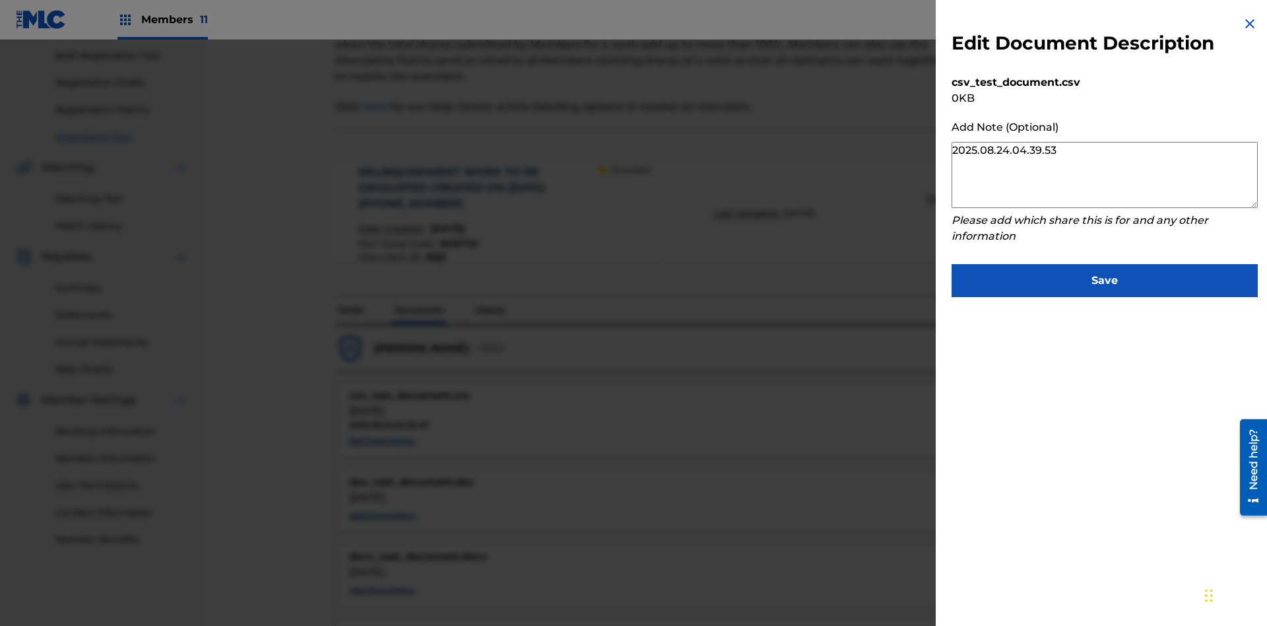
click at [1105, 277] on button "Save" at bounding box center [1105, 280] width 306 height 33
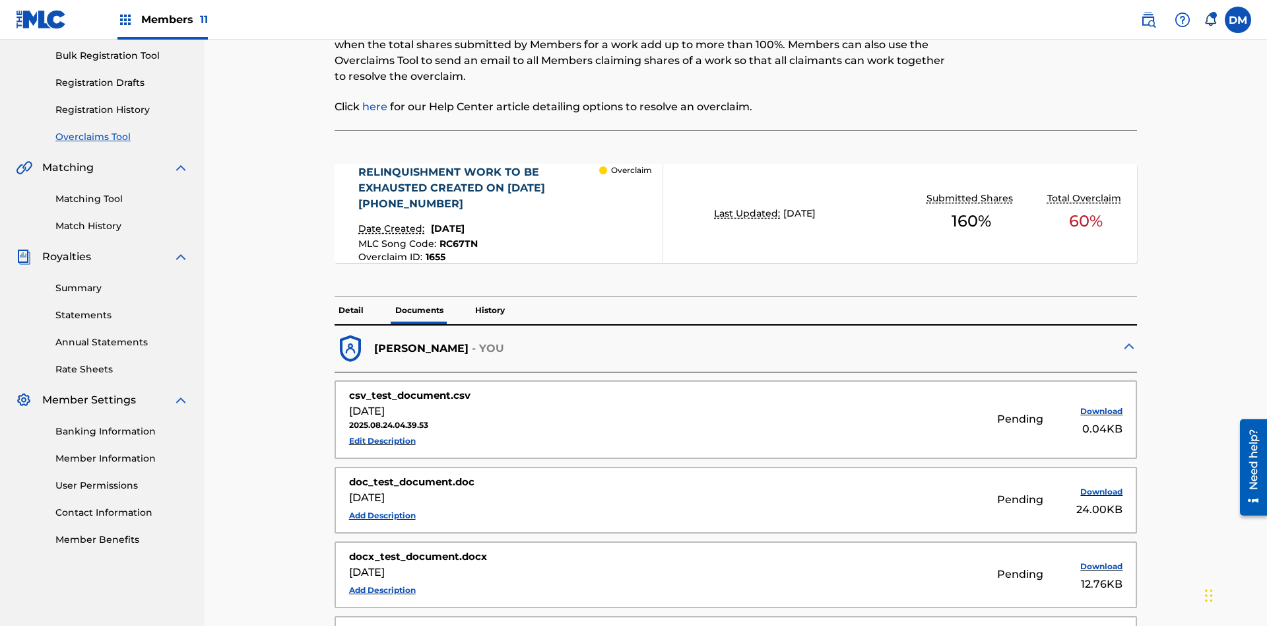
click at [489, 296] on p "History" at bounding box center [490, 310] width 38 height 28
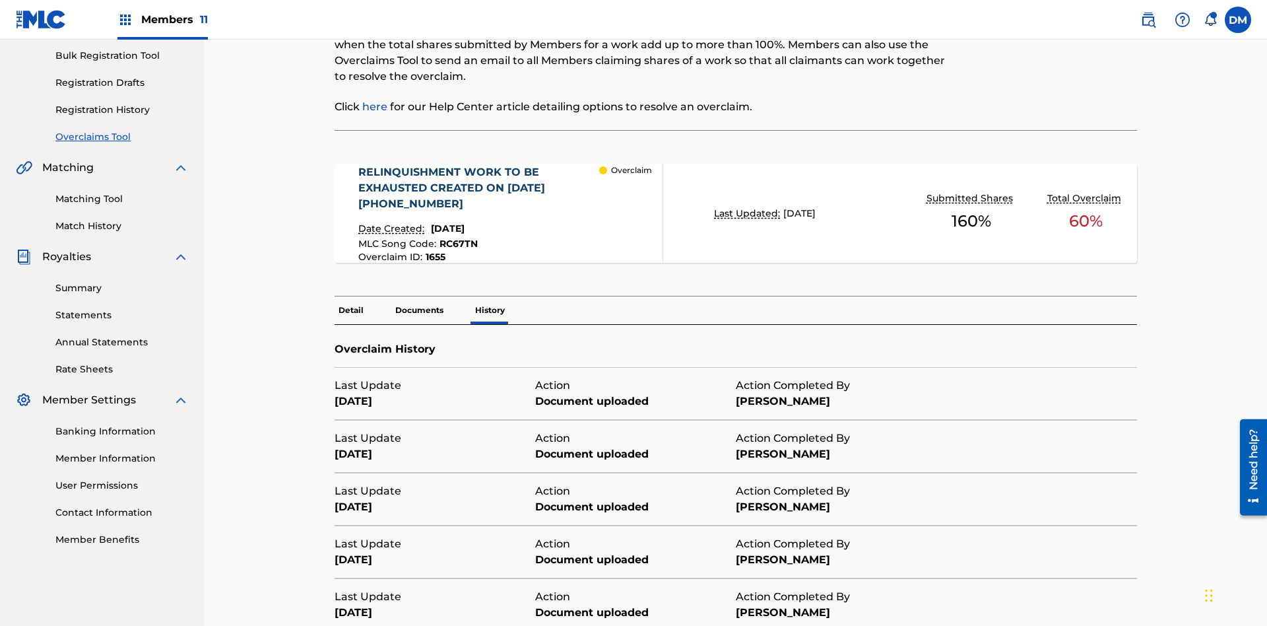
scroll to position [477, 0]
